Goal: Task Accomplishment & Management: Manage account settings

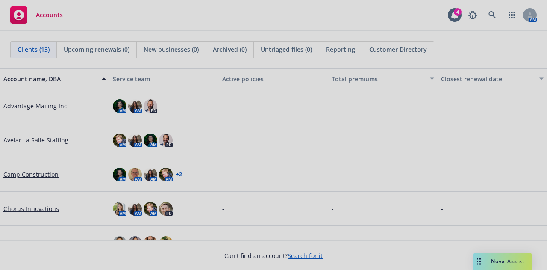
click at [488, 18] on div at bounding box center [273, 135] width 547 height 270
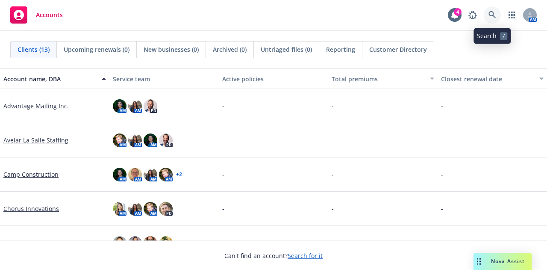
click at [493, 12] on icon at bounding box center [492, 14] width 7 height 7
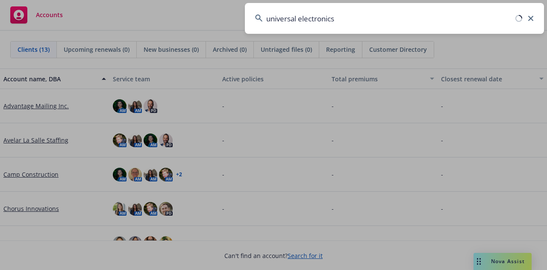
type input "universal electronics"
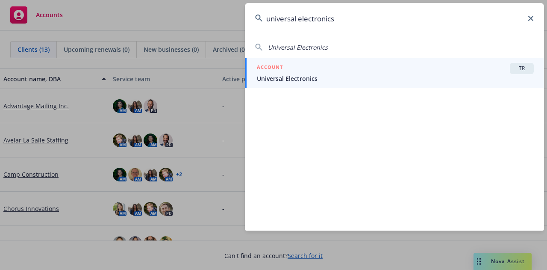
click at [339, 77] on span "Universal Electronics" at bounding box center [395, 78] width 277 height 9
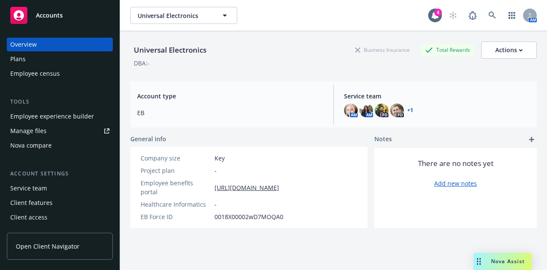
click at [50, 132] on link "Manage files" at bounding box center [60, 131] width 106 height 14
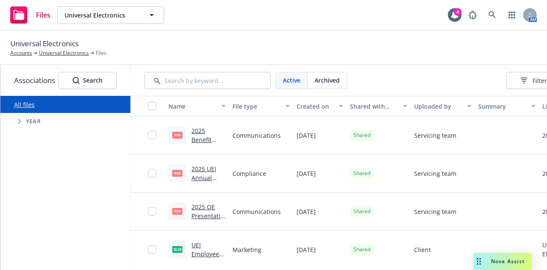
click at [365, 80] on div "Active Archived Filters Upload files" at bounding box center [389, 80] width 488 height 17
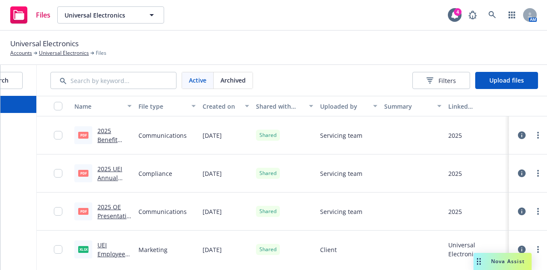
scroll to position [0, 105]
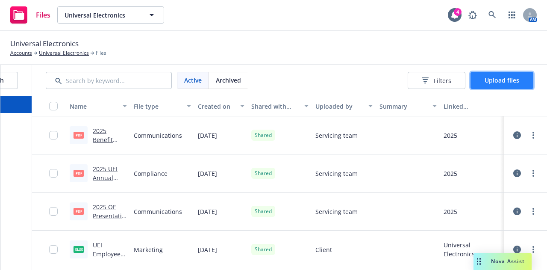
click at [486, 81] on span "Upload files" at bounding box center [502, 80] width 35 height 8
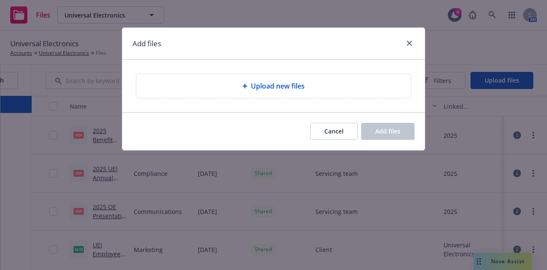
click at [320, 77] on div "Upload new files" at bounding box center [273, 86] width 275 height 24
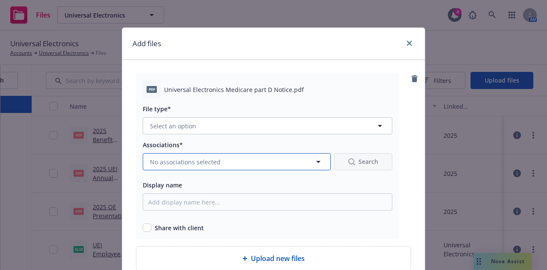
click at [320, 160] on icon "button" at bounding box center [318, 161] width 10 height 10
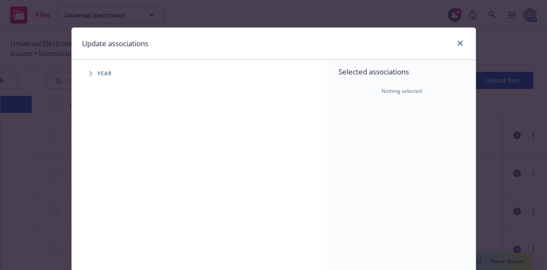
click at [89, 73] on icon "Tree Example" at bounding box center [90, 73] width 3 height 5
click at [108, 209] on input "Tree Example" at bounding box center [112, 210] width 9 height 9
checkbox input "true"
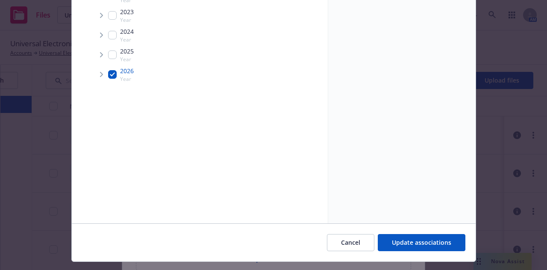
scroll to position [155, 0]
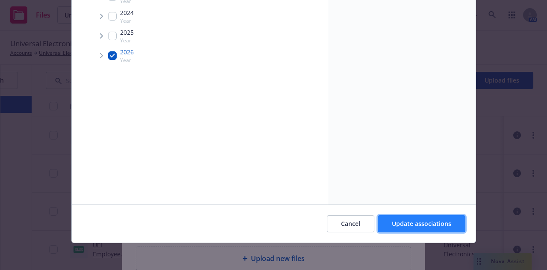
click at [422, 224] on span "Update associations" at bounding box center [421, 223] width 59 height 8
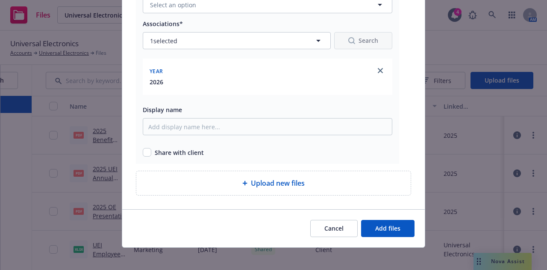
scroll to position [125, 0]
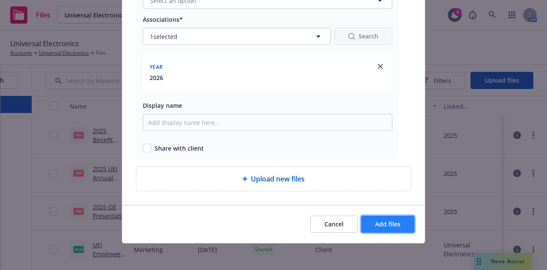
click at [370, 221] on button "Add files" at bounding box center [387, 223] width 53 height 17
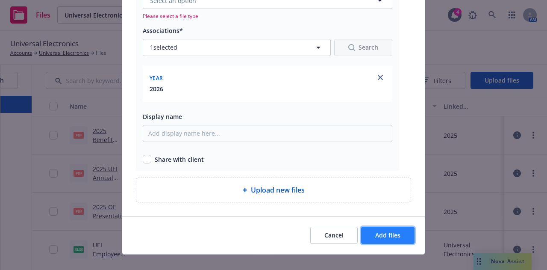
click at [389, 238] on button "Add files" at bounding box center [387, 235] width 53 height 17
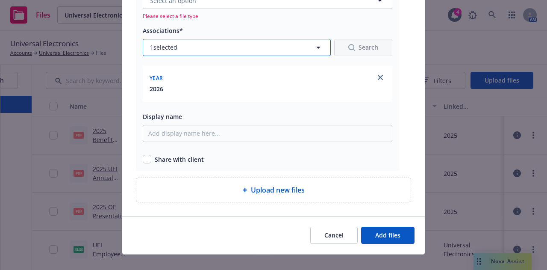
click at [318, 44] on icon "button" at bounding box center [318, 47] width 10 height 10
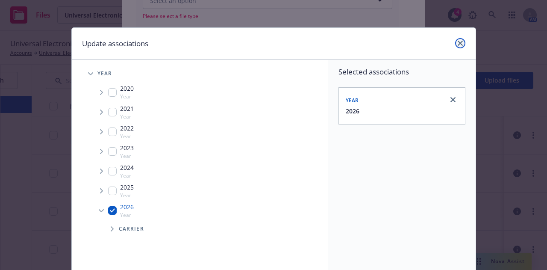
click at [458, 47] on link "close" at bounding box center [460, 43] width 10 height 10
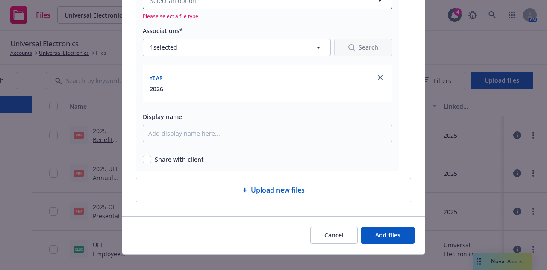
click at [368, 7] on button "Select an option" at bounding box center [268, 0] width 250 height 17
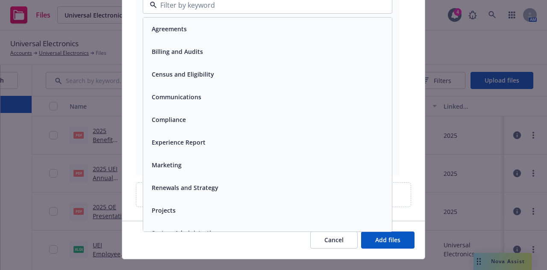
click at [192, 113] on div "Compliance" at bounding box center [267, 119] width 239 height 12
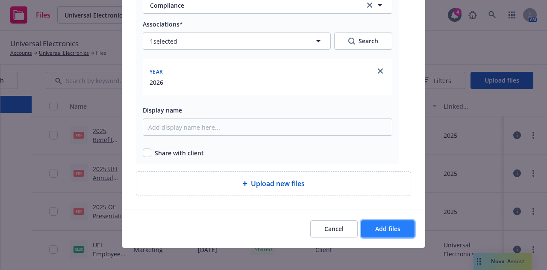
click at [371, 232] on button "Add files" at bounding box center [387, 228] width 53 height 17
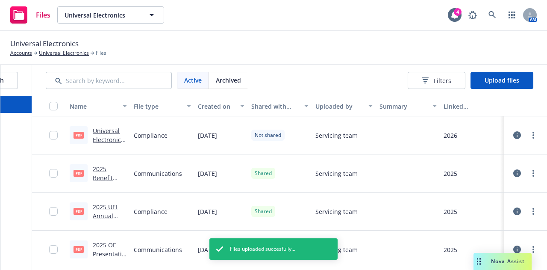
click at [248, 137] on div "Not shared" at bounding box center [280, 135] width 64 height 38
click at [255, 137] on span "Not shared" at bounding box center [268, 135] width 27 height 8
click at [265, 135] on span "Not shared" at bounding box center [268, 135] width 27 height 8
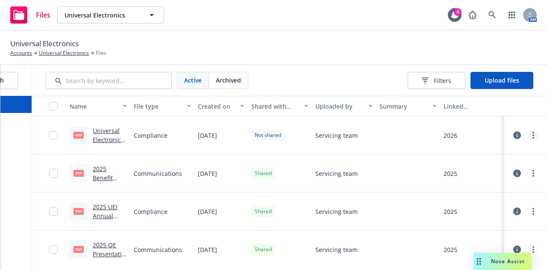
click at [531, 136] on link "more" at bounding box center [533, 135] width 10 height 10
click at [515, 155] on link "Share with client" at bounding box center [489, 152] width 85 height 17
